Goal: Task Accomplishment & Management: Manage account settings

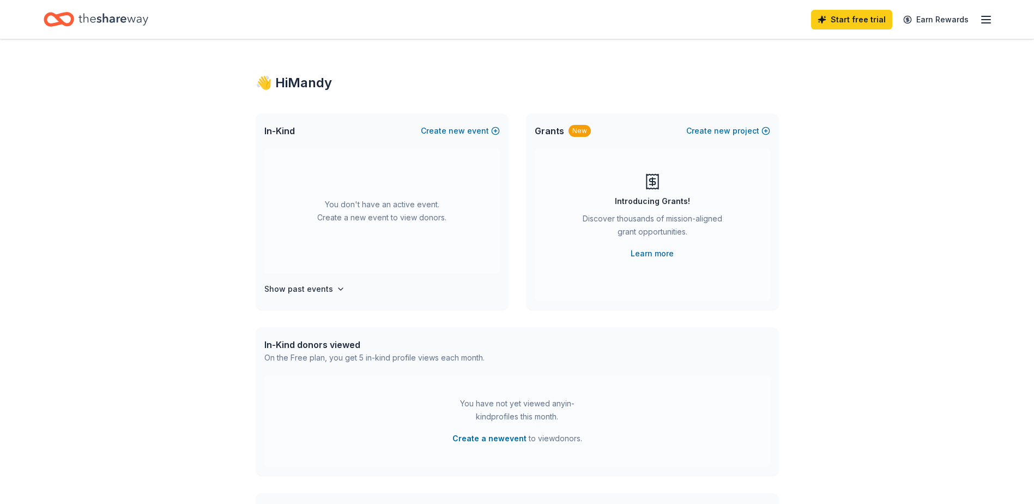
click at [991, 18] on icon "button" at bounding box center [986, 19] width 13 height 13
click at [855, 90] on div "Account" at bounding box center [910, 84] width 145 height 13
click at [989, 25] on icon "button" at bounding box center [986, 19] width 13 height 13
click at [869, 84] on link "Account" at bounding box center [855, 84] width 34 height 11
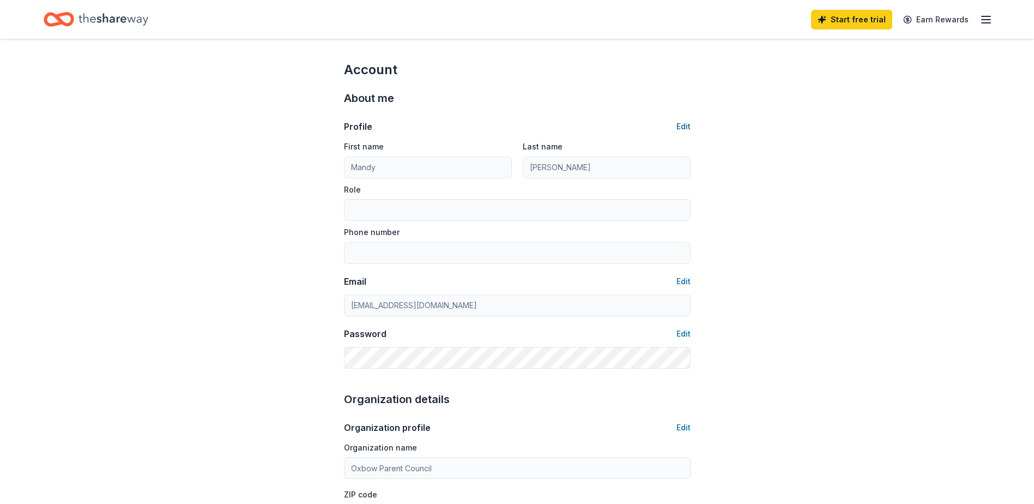
click at [685, 120] on button "Edit" at bounding box center [684, 126] width 14 height 13
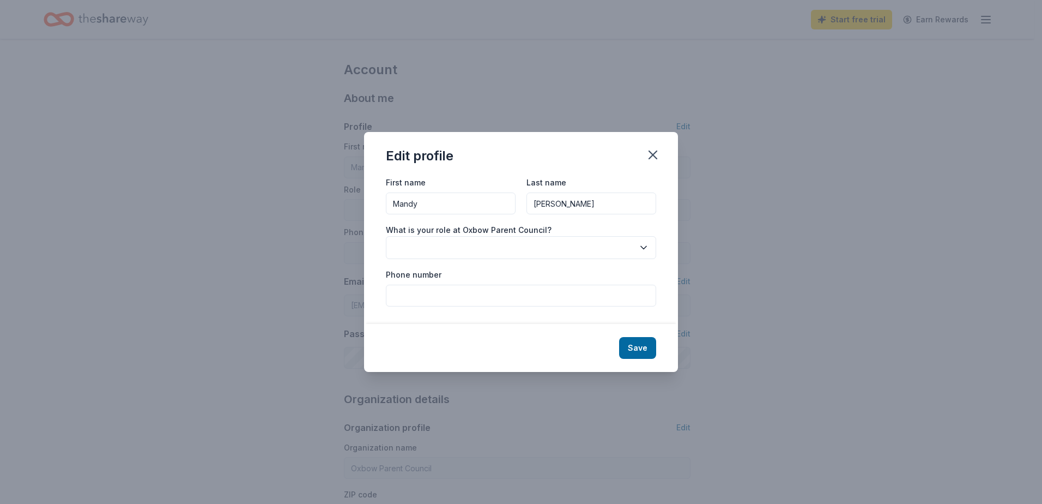
drag, startPoint x: 437, startPoint y: 213, endPoint x: 366, endPoint y: 202, distance: 71.7
click at [366, 202] on div "First name [PERSON_NAME] Last name [PERSON_NAME] What is your role at Oxbow Par…" at bounding box center [521, 250] width 314 height 148
type input "[PERSON_NAME]"
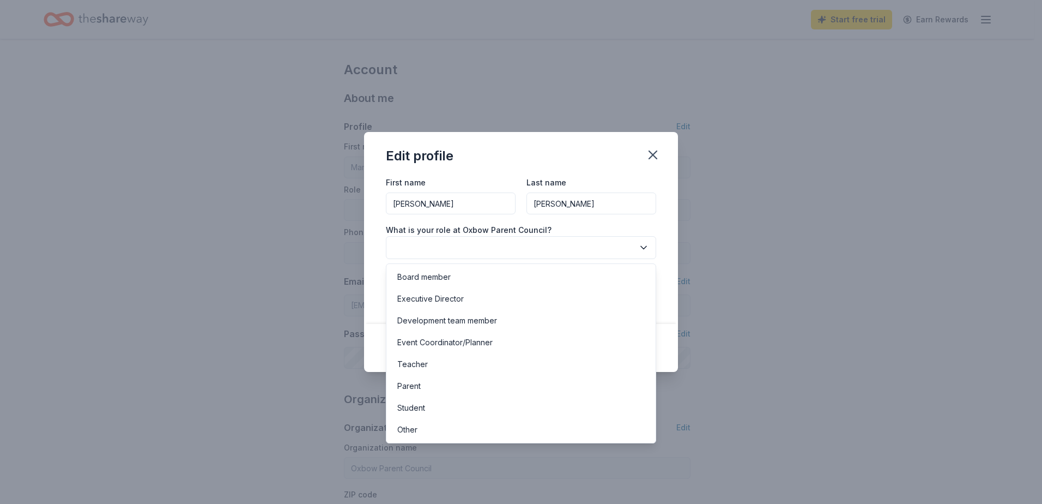
click at [409, 244] on button "button" at bounding box center [521, 247] width 270 height 23
drag, startPoint x: 425, startPoint y: 366, endPoint x: 432, endPoint y: 295, distance: 71.2
click at [432, 295] on div "Board member Executive Director Development team member Event Coordinator/Plann…" at bounding box center [521, 353] width 270 height 180
drag, startPoint x: 432, startPoint y: 295, endPoint x: 431, endPoint y: 281, distance: 14.7
click at [431, 281] on div "Board member" at bounding box center [423, 276] width 53 height 13
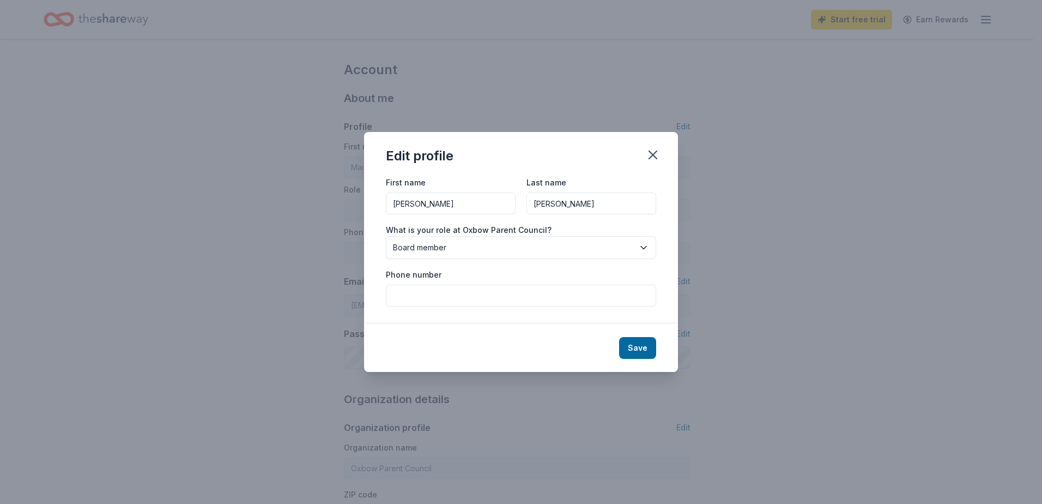
click at [455, 288] on input "Phone number" at bounding box center [521, 296] width 270 height 22
type input "8457816151"
click at [639, 341] on button "Save" at bounding box center [637, 348] width 37 height 22
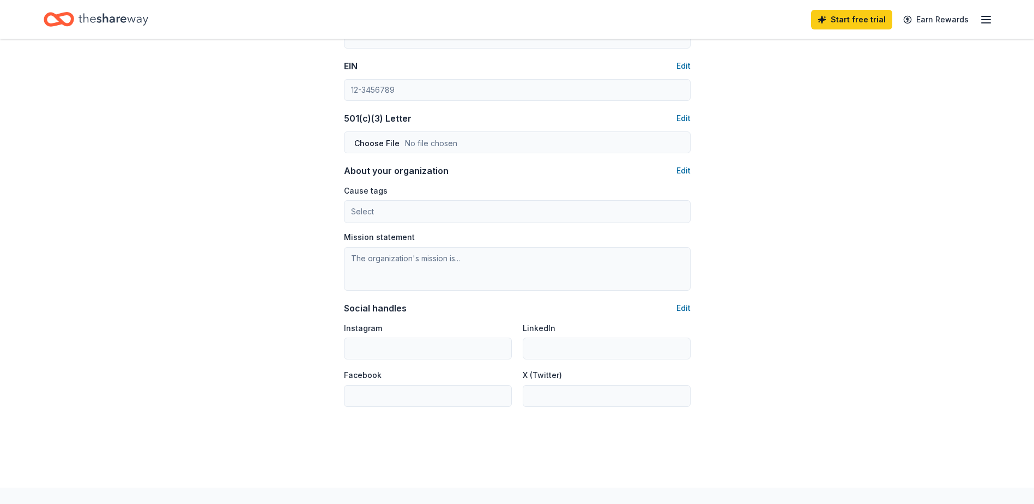
scroll to position [545, 0]
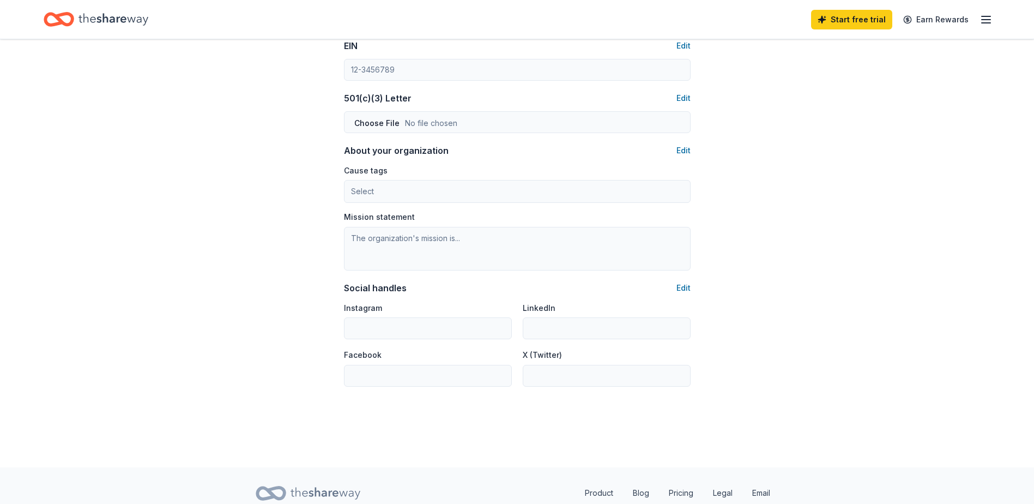
type input "[PERSON_NAME]"
type input "Board member"
type input "8457816151"
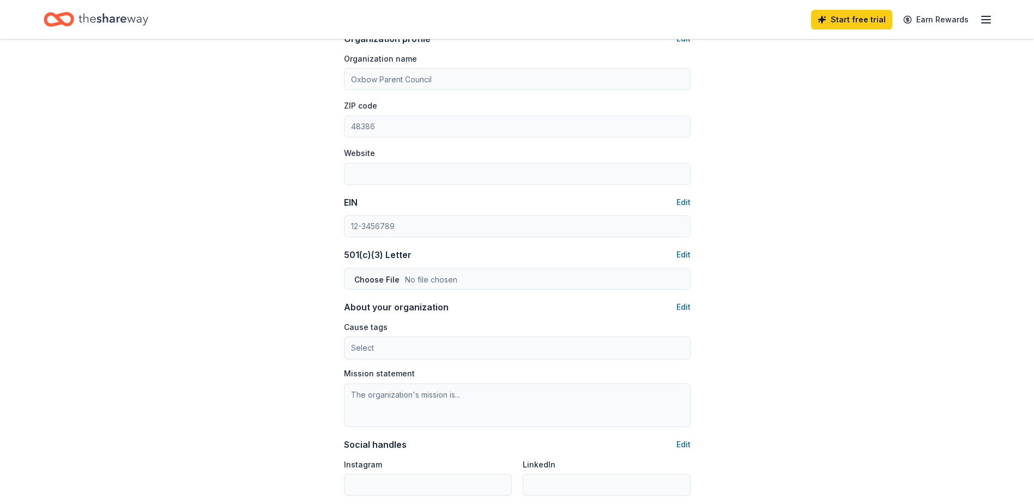
scroll to position [369, 0]
